Goal: Transaction & Acquisition: Subscribe to service/newsletter

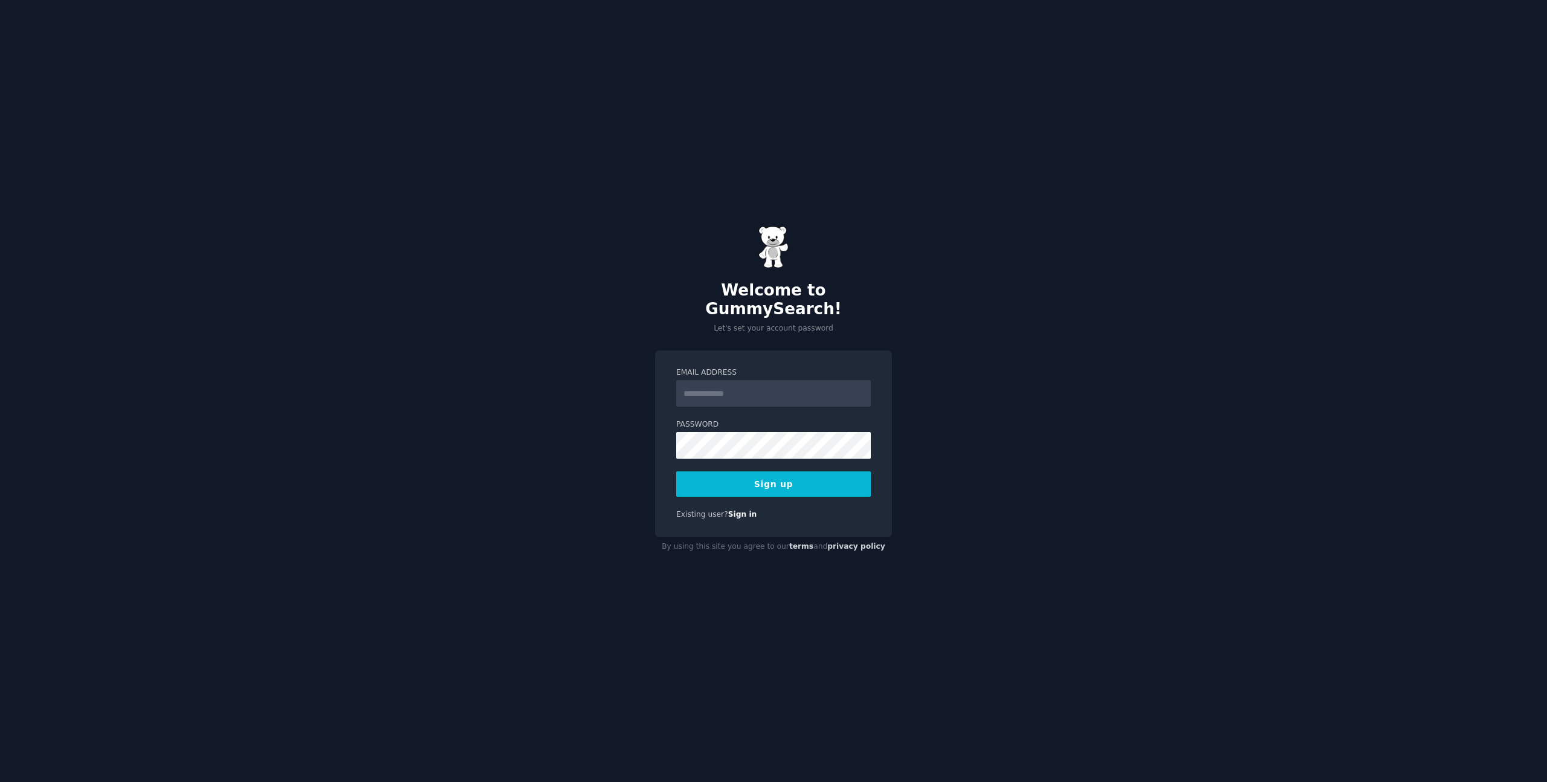
click at [764, 385] on input "Email Address" at bounding box center [773, 393] width 195 height 27
type input "**********"
click at [779, 473] on button "Sign up" at bounding box center [773, 483] width 195 height 25
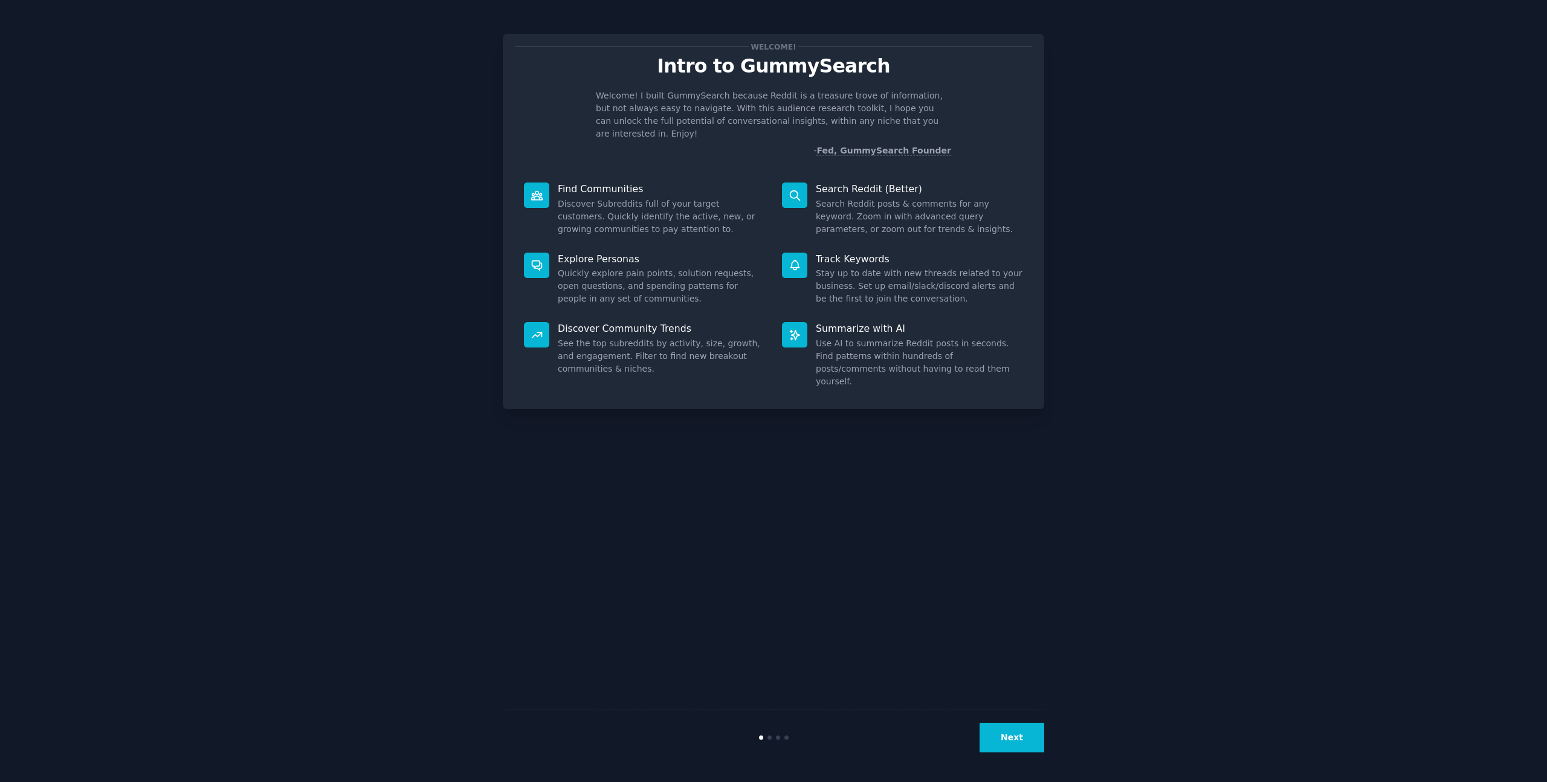
click at [1008, 741] on button "Next" at bounding box center [1012, 738] width 65 height 30
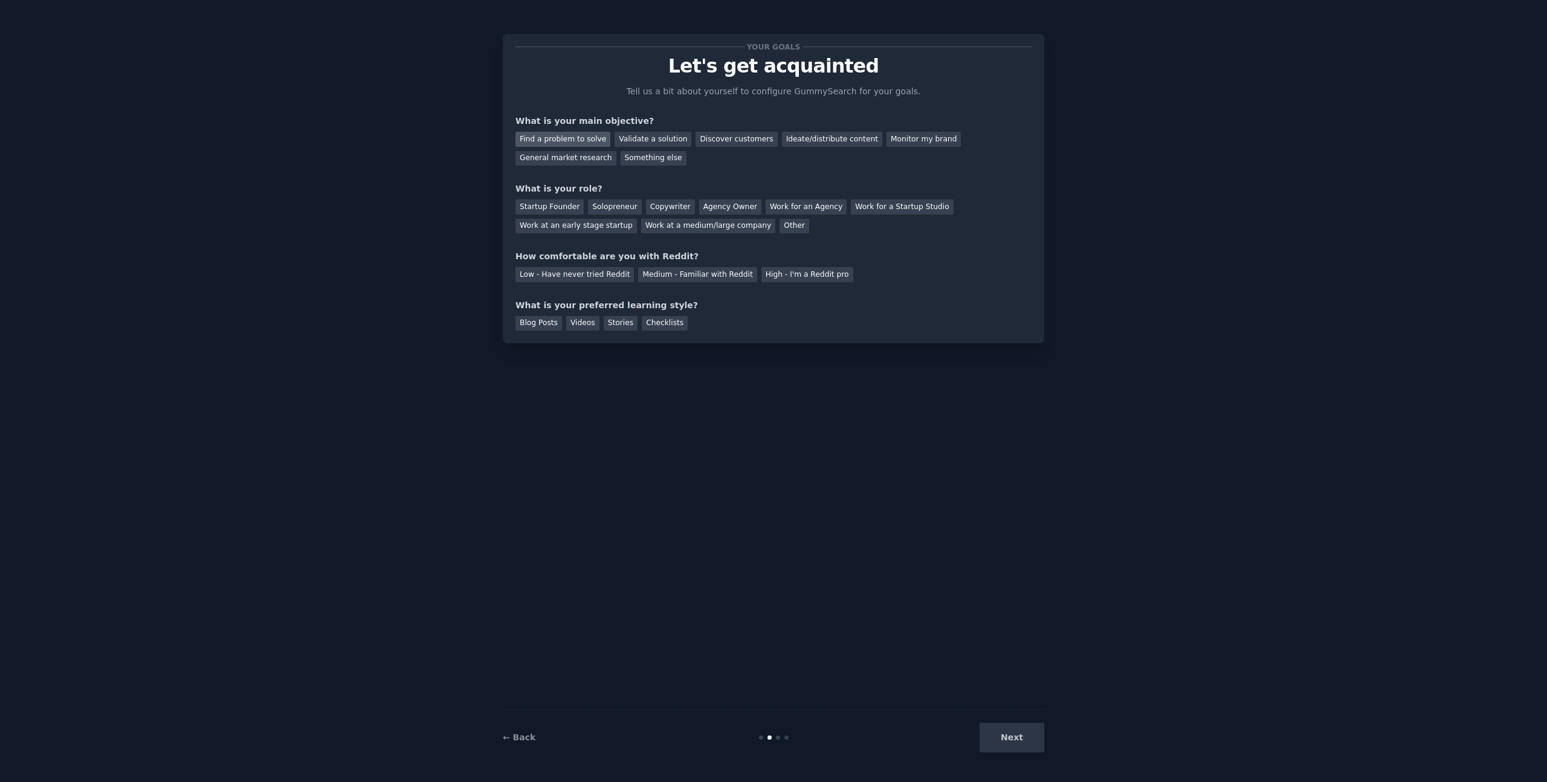
click at [586, 142] on div "Find a problem to solve" at bounding box center [563, 139] width 95 height 15
click at [718, 141] on div "Discover customers" at bounding box center [737, 139] width 82 height 15
click at [800, 138] on div "Ideate/distribute content" at bounding box center [832, 139] width 100 height 15
click at [574, 142] on div "Find a problem to solve" at bounding box center [563, 139] width 95 height 15
click at [603, 208] on div "Solopreneur" at bounding box center [614, 206] width 53 height 15
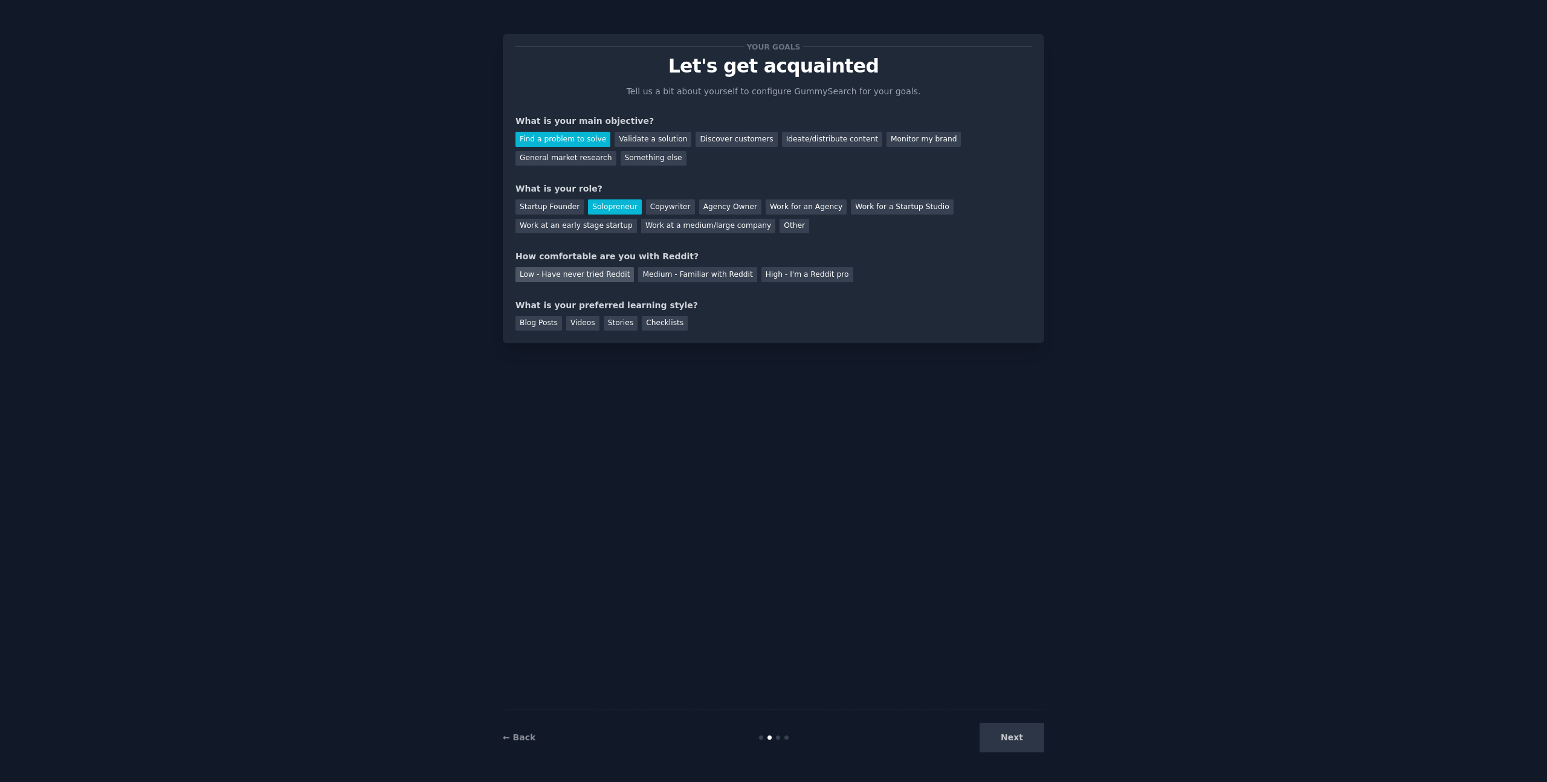
click at [608, 277] on div "Low - Have never tried Reddit" at bounding box center [575, 274] width 118 height 15
click at [543, 326] on div "Blog Posts" at bounding box center [539, 323] width 47 height 15
click at [1018, 737] on button "Next" at bounding box center [1012, 738] width 65 height 30
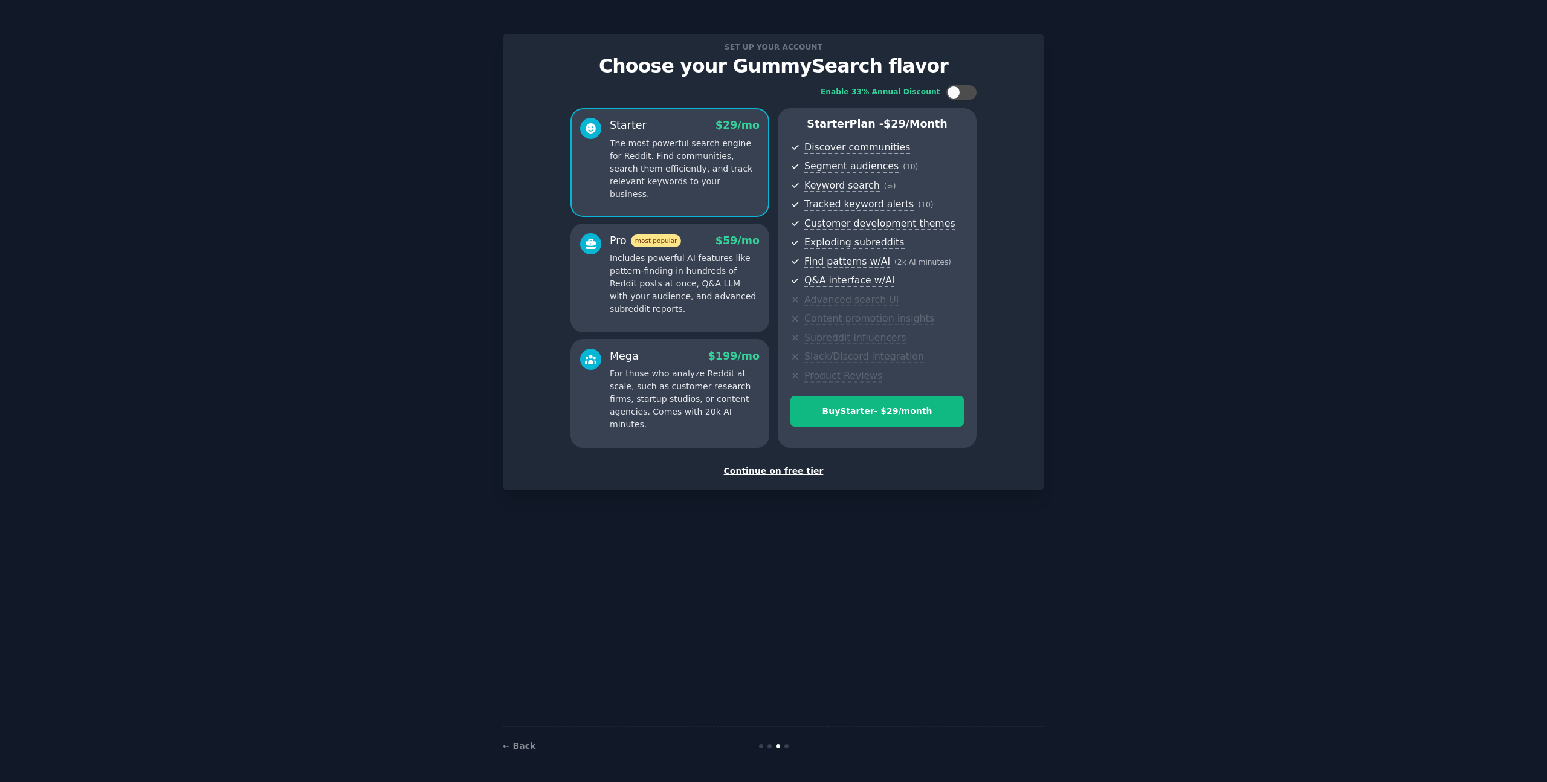
click at [762, 465] on div "Continue on free tier" at bounding box center [774, 471] width 516 height 13
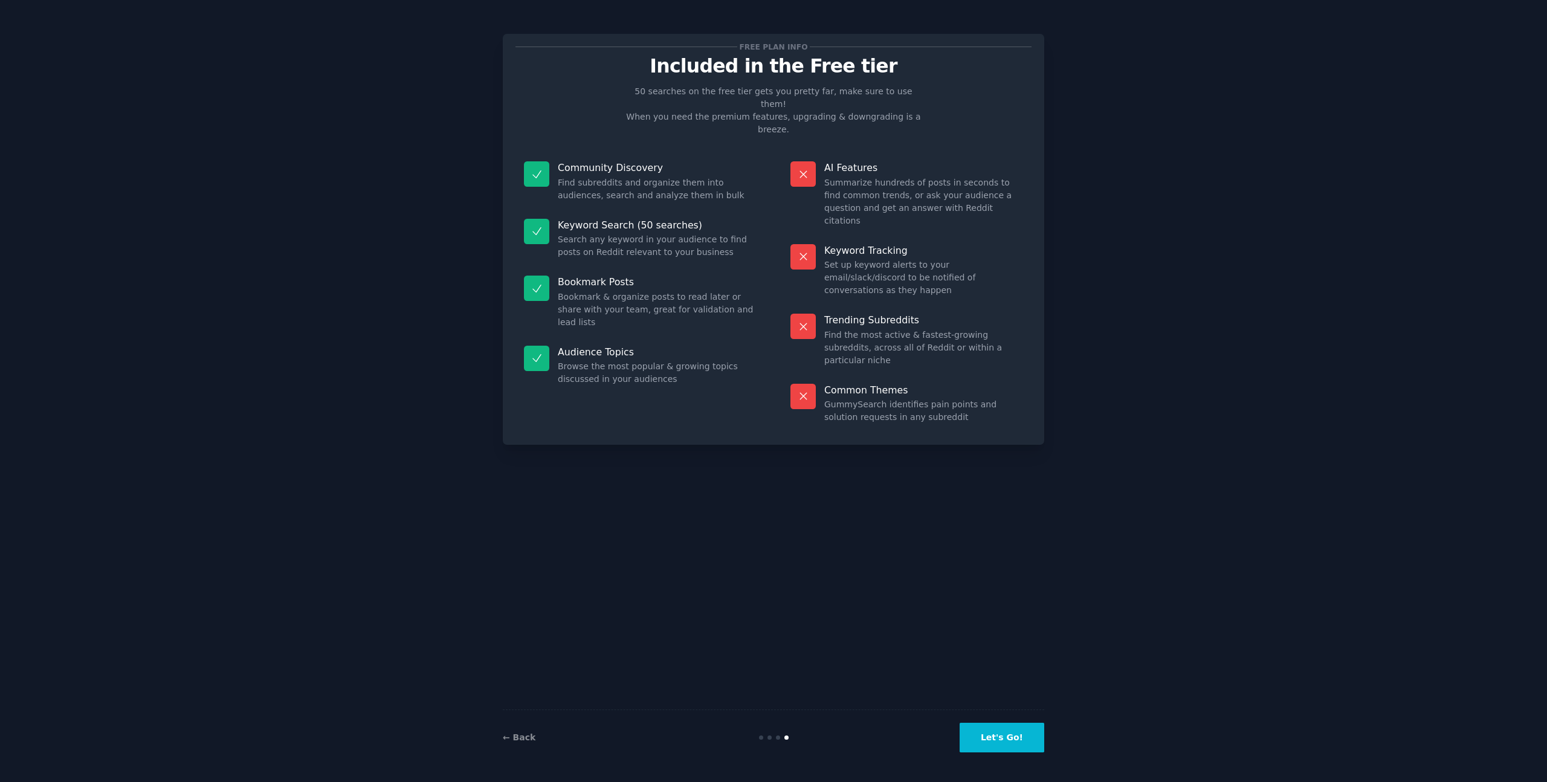
click at [1006, 729] on button "Let's Go!" at bounding box center [1002, 738] width 85 height 30
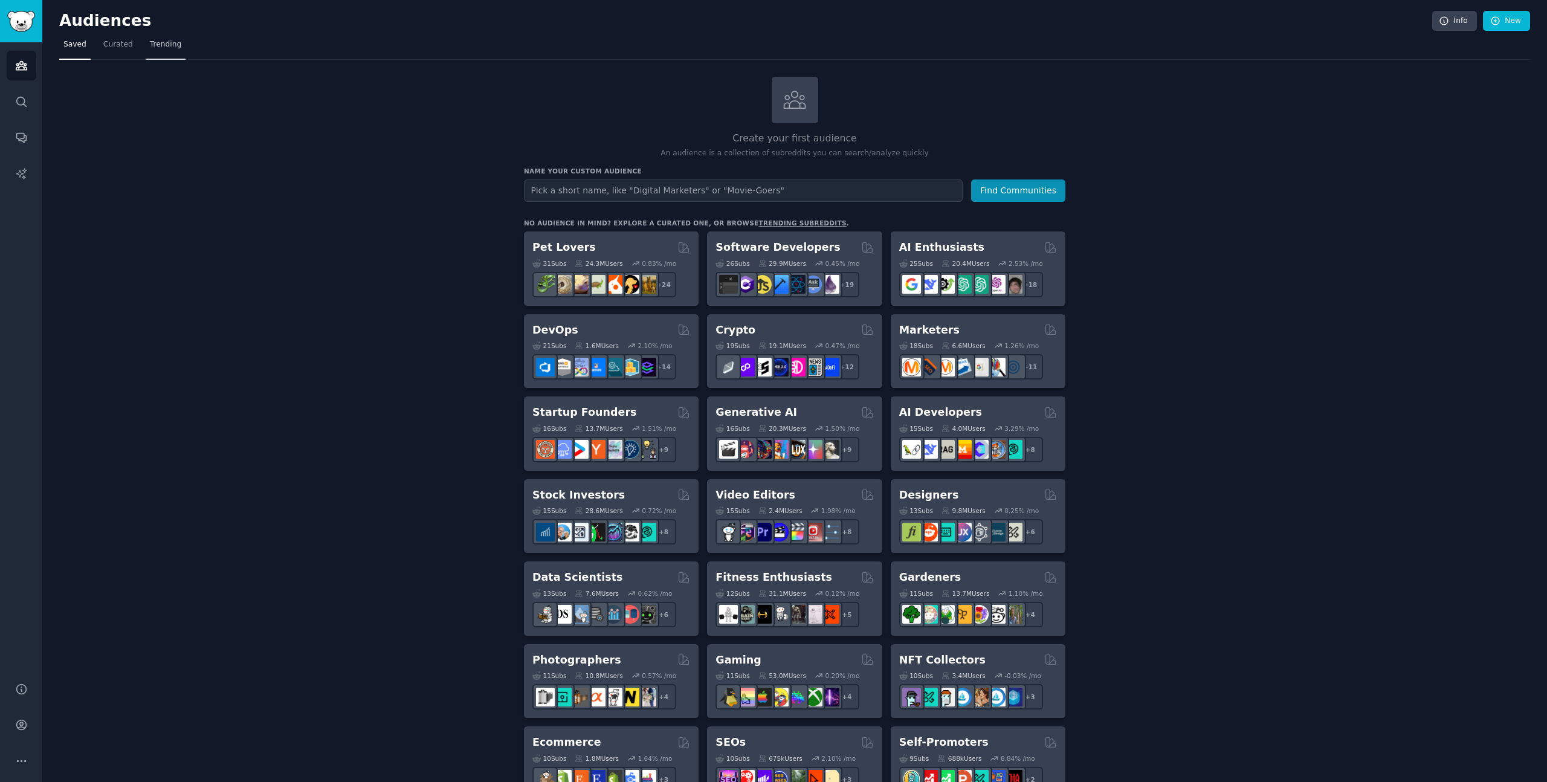
click at [165, 50] on link "Trending" at bounding box center [166, 47] width 40 height 25
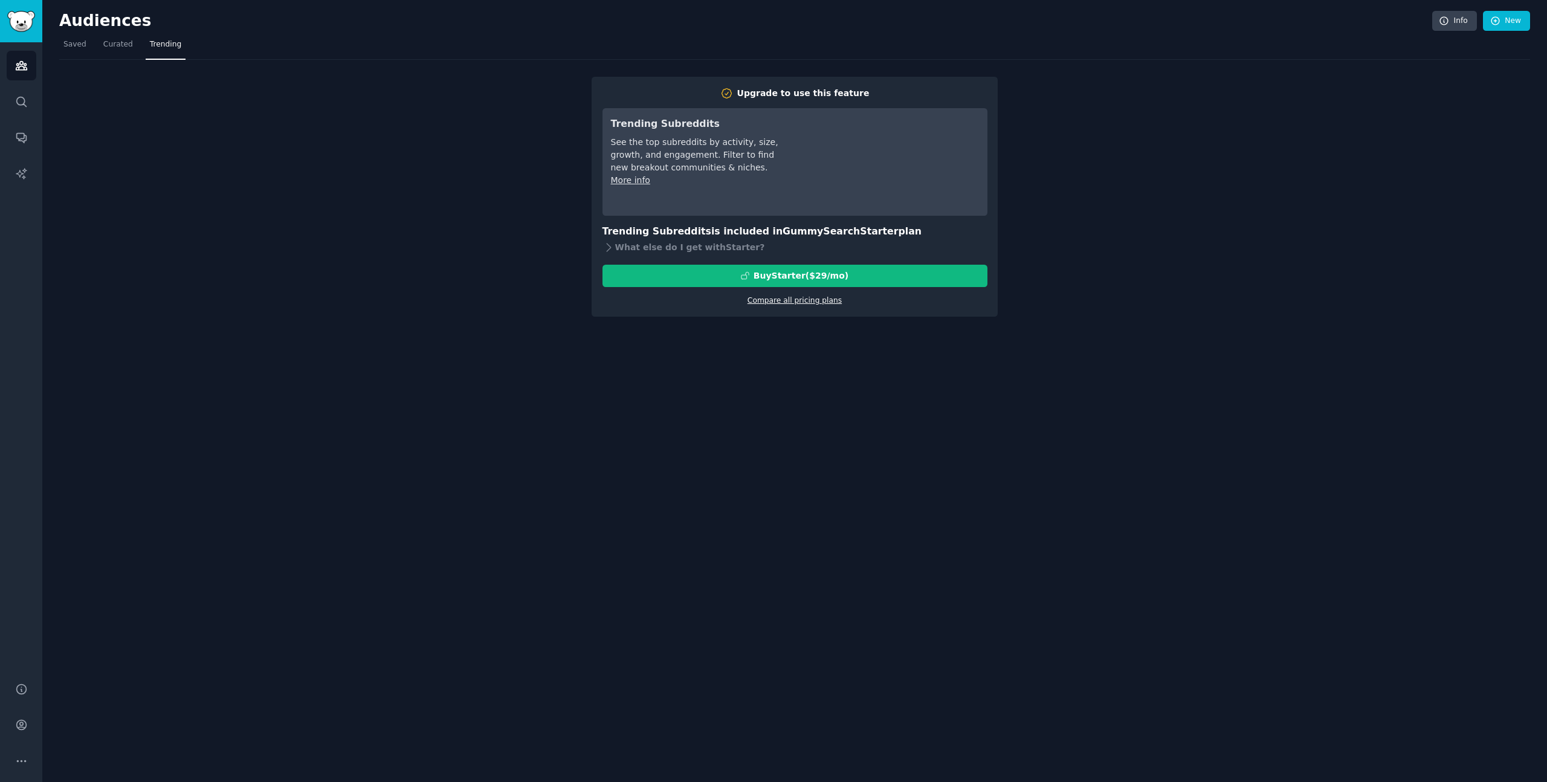
click at [764, 304] on link "Compare all pricing plans" at bounding box center [795, 300] width 94 height 8
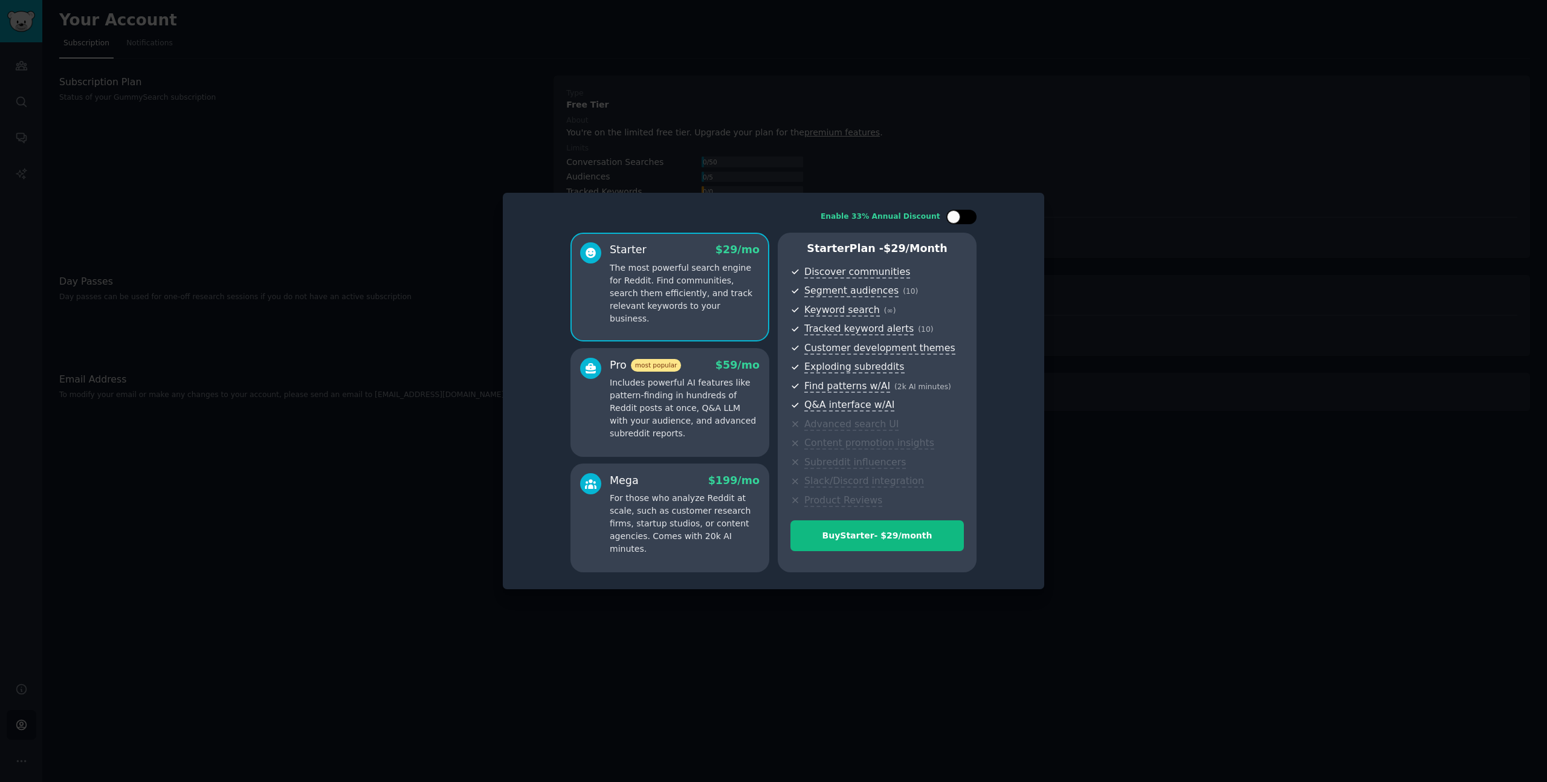
click at [971, 219] on div at bounding box center [961, 217] width 30 height 15
click at [958, 218] on div at bounding box center [955, 217] width 8 height 6
checkbox input "false"
click at [1201, 519] on div at bounding box center [773, 391] width 1547 height 782
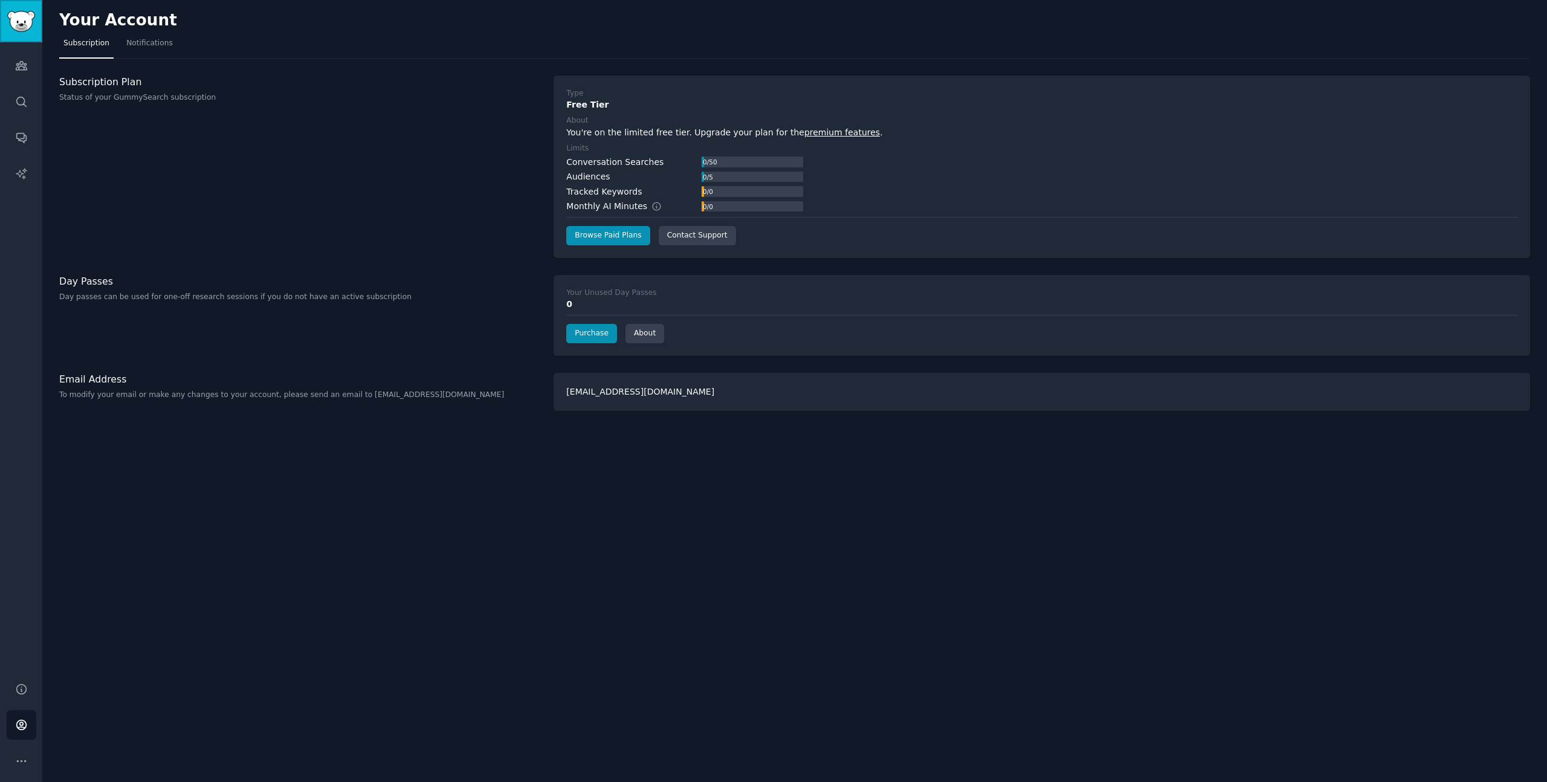
click at [19, 22] on img "Sidebar" at bounding box center [21, 21] width 28 height 21
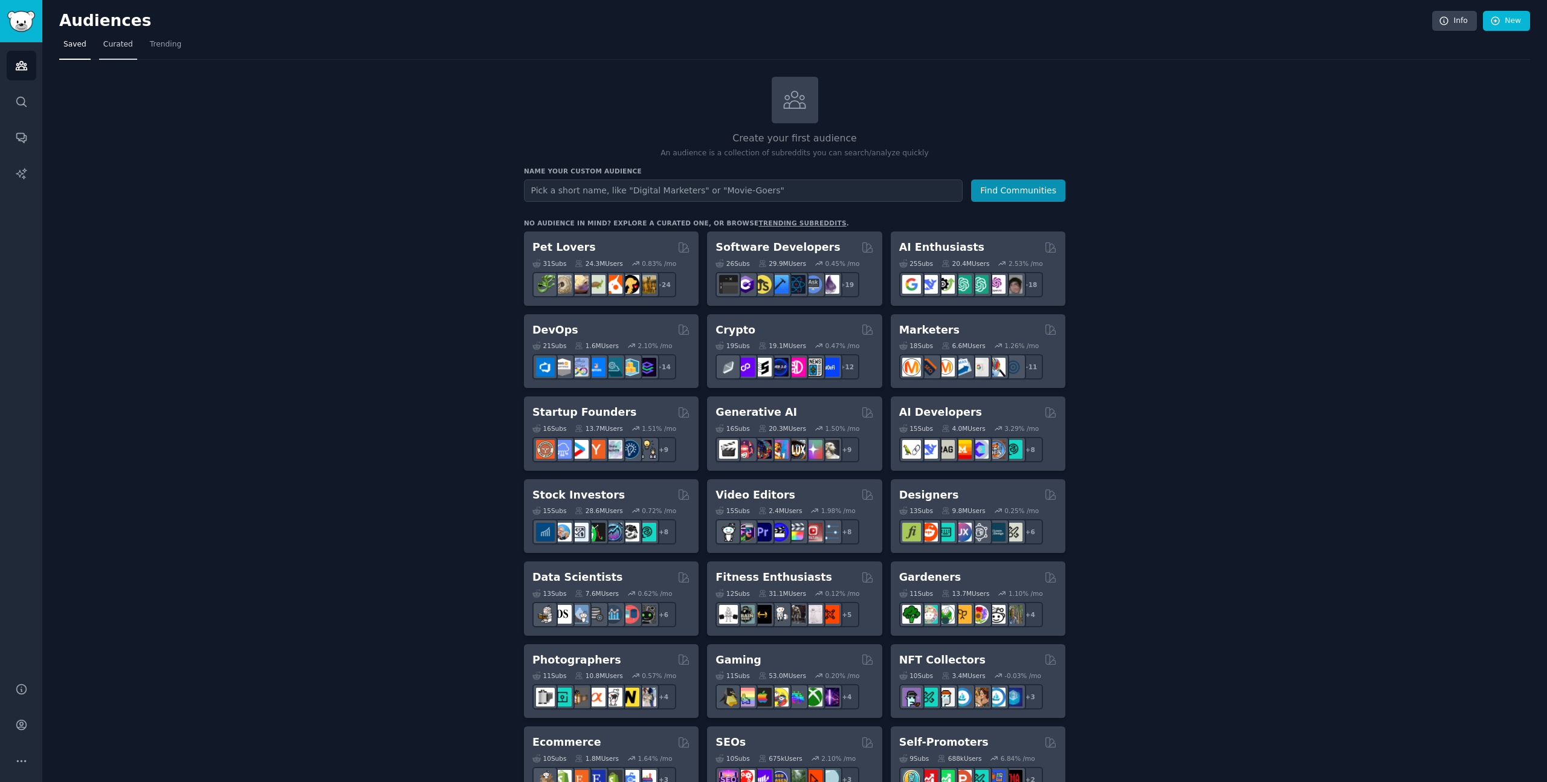
click at [103, 43] on span "Curated" at bounding box center [118, 44] width 30 height 11
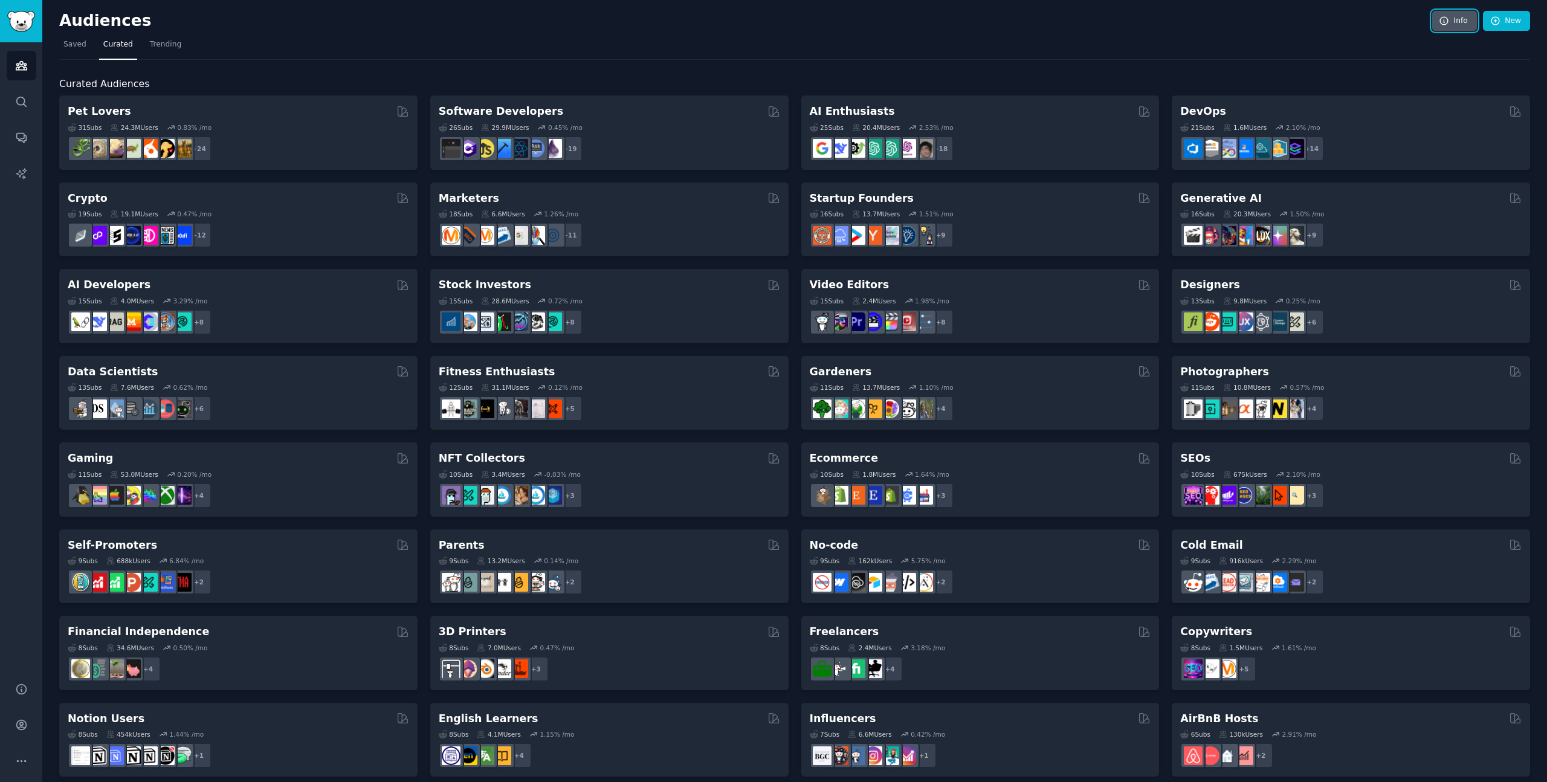
click at [1460, 26] on link "Info" at bounding box center [1454, 21] width 45 height 21
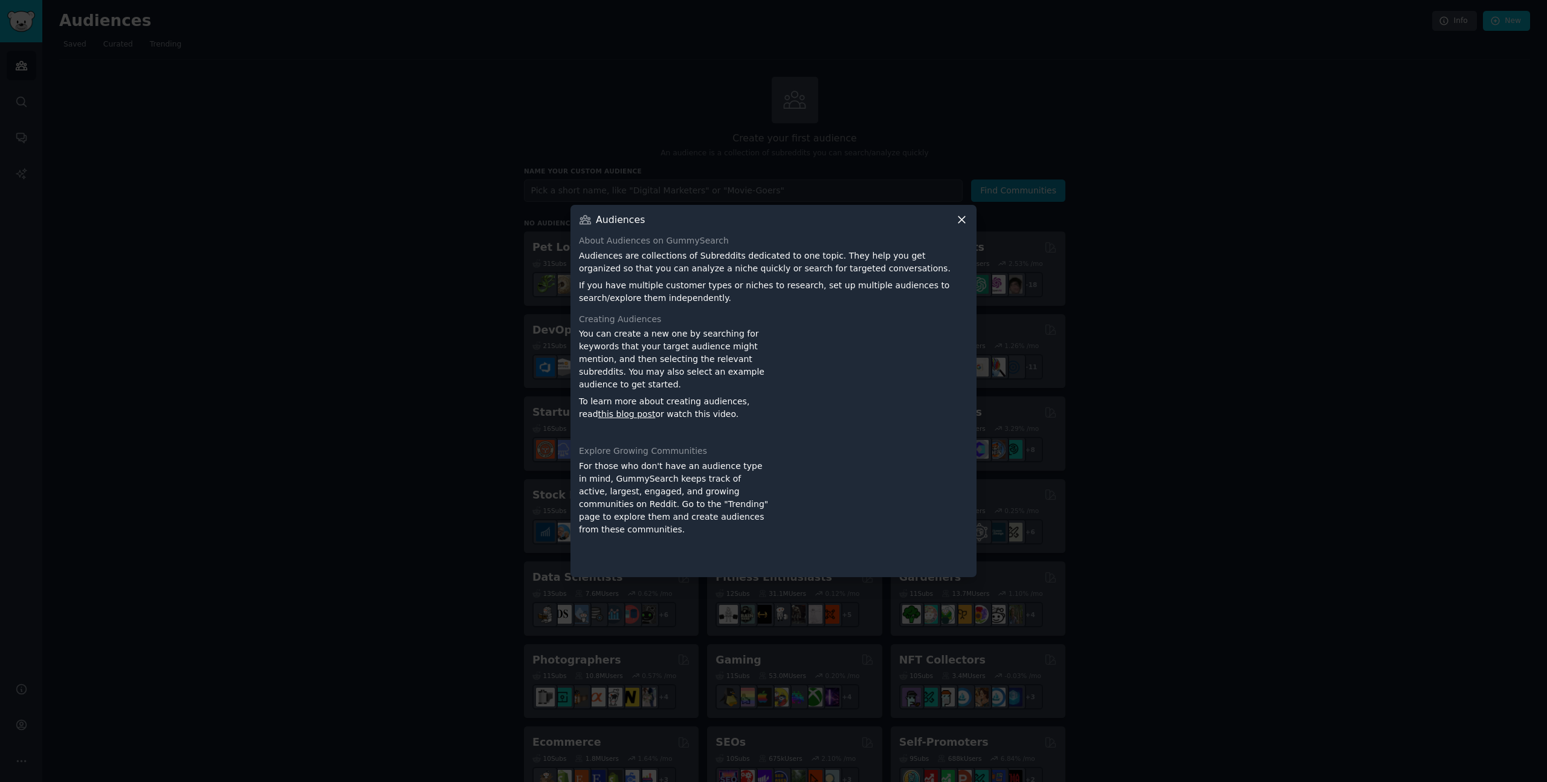
click at [960, 221] on icon at bounding box center [961, 220] width 7 height 7
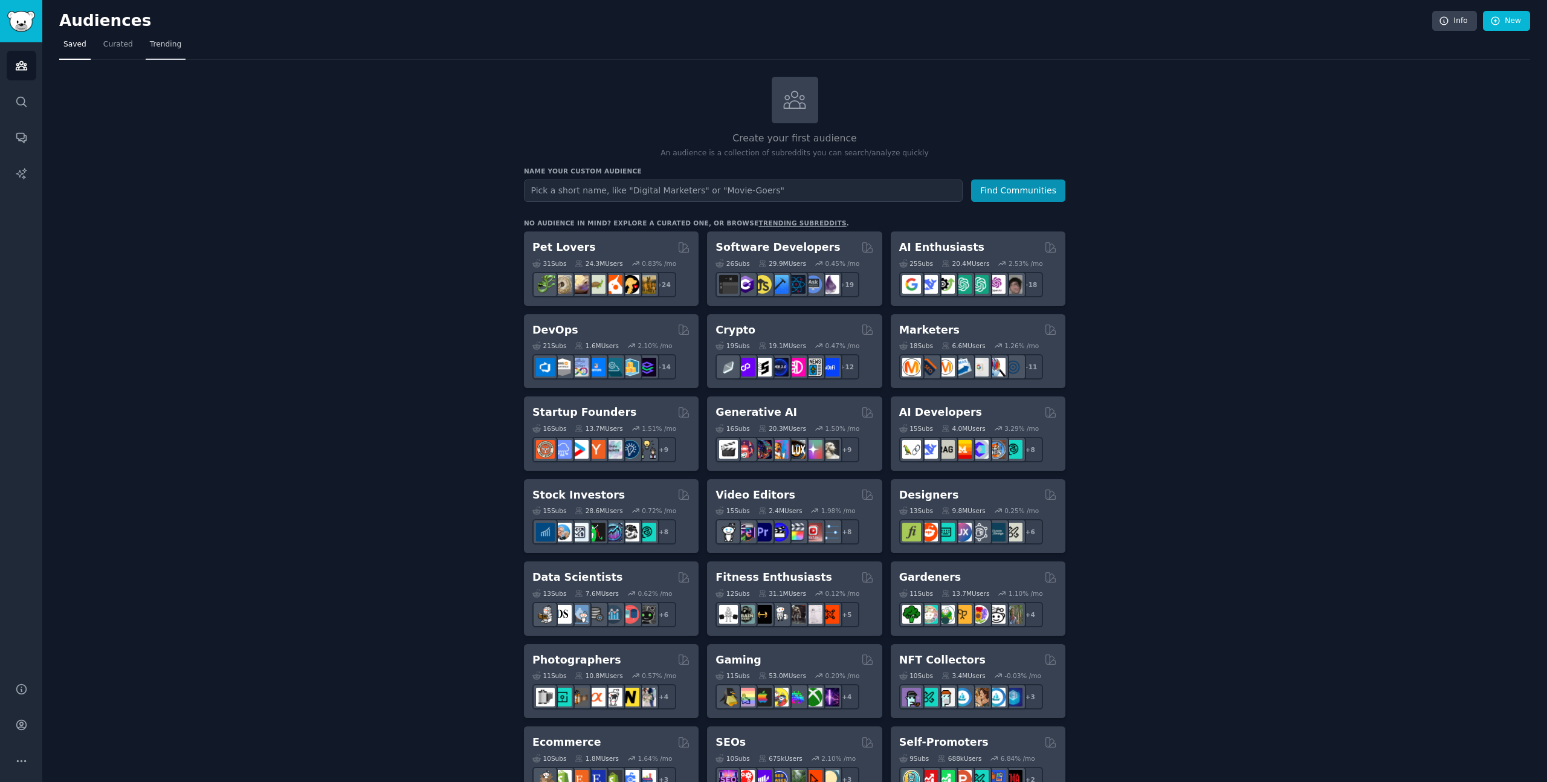
click at [169, 50] on link "Trending" at bounding box center [166, 47] width 40 height 25
